Goal: Information Seeking & Learning: Learn about a topic

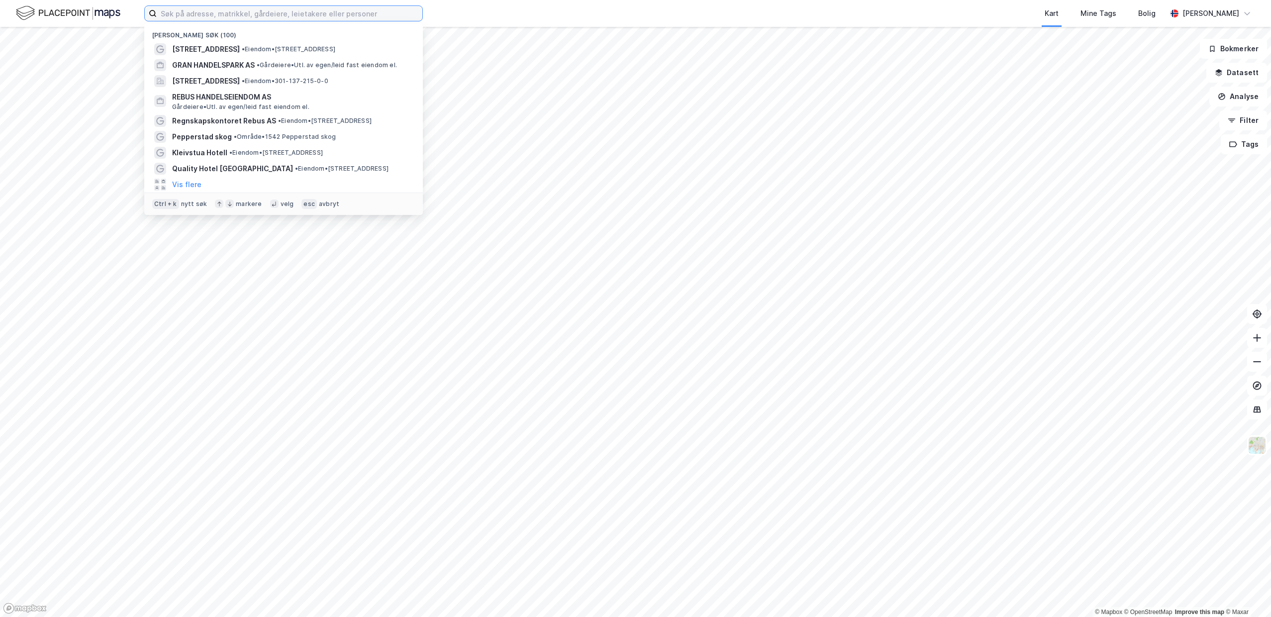
click at [164, 10] on input at bounding box center [290, 13] width 266 height 15
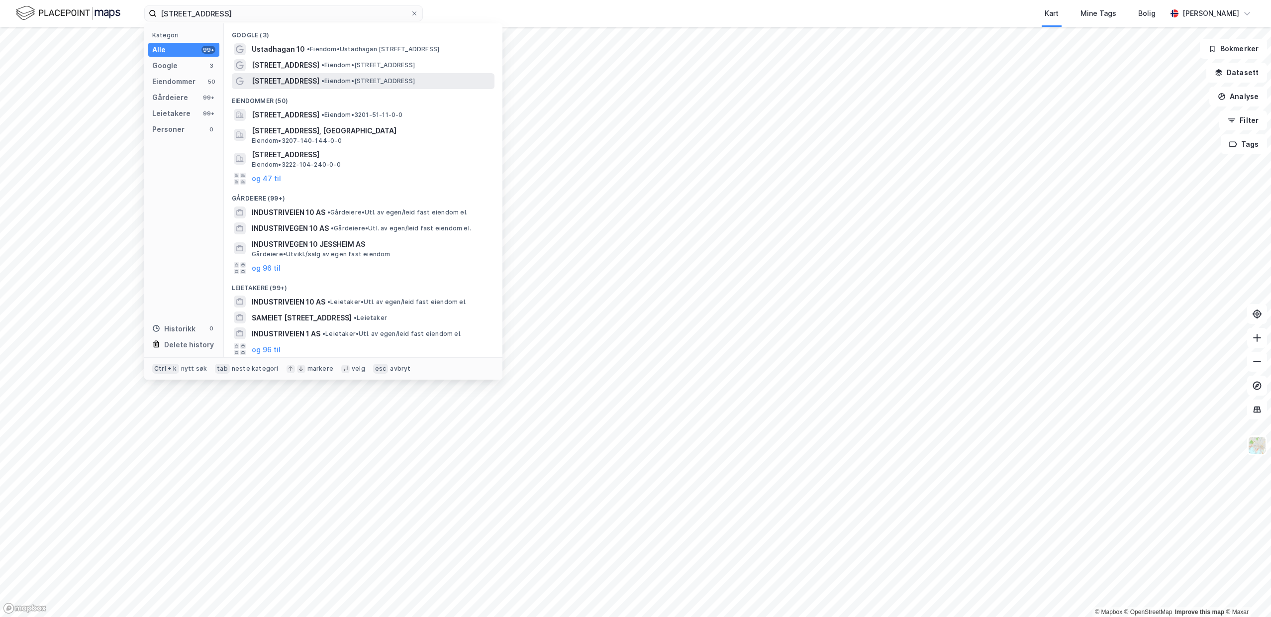
click at [278, 84] on span "[STREET_ADDRESS]" at bounding box center [286, 81] width 68 height 12
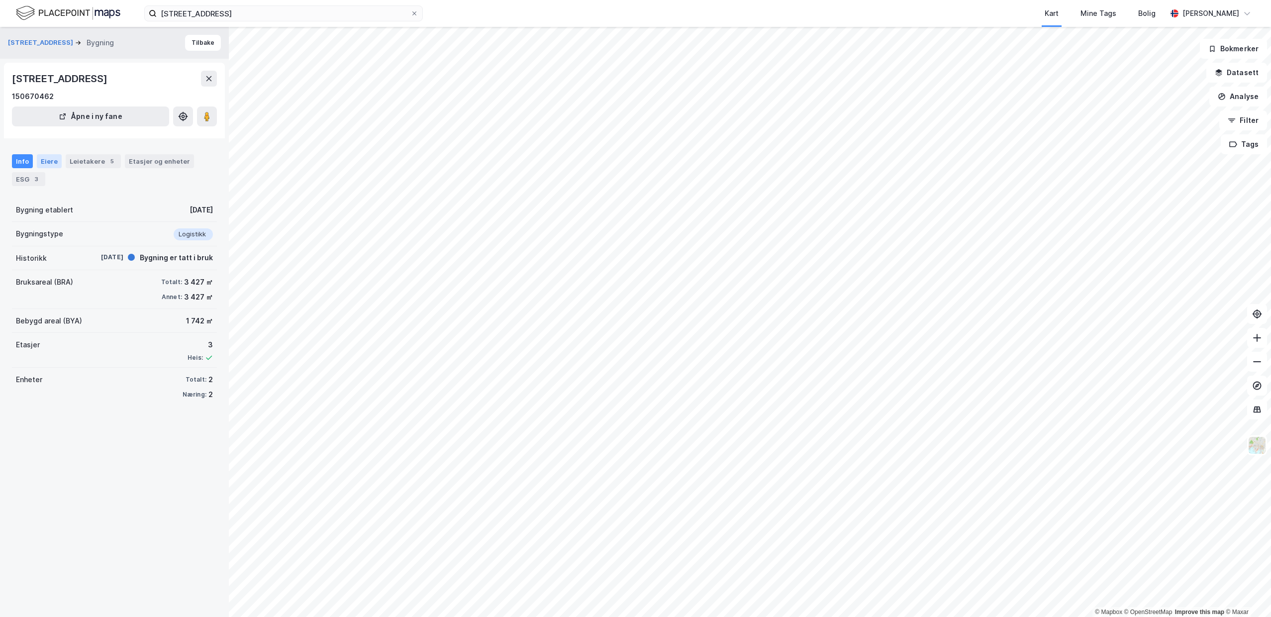
click at [43, 166] on div "Eiere" at bounding box center [49, 161] width 25 height 14
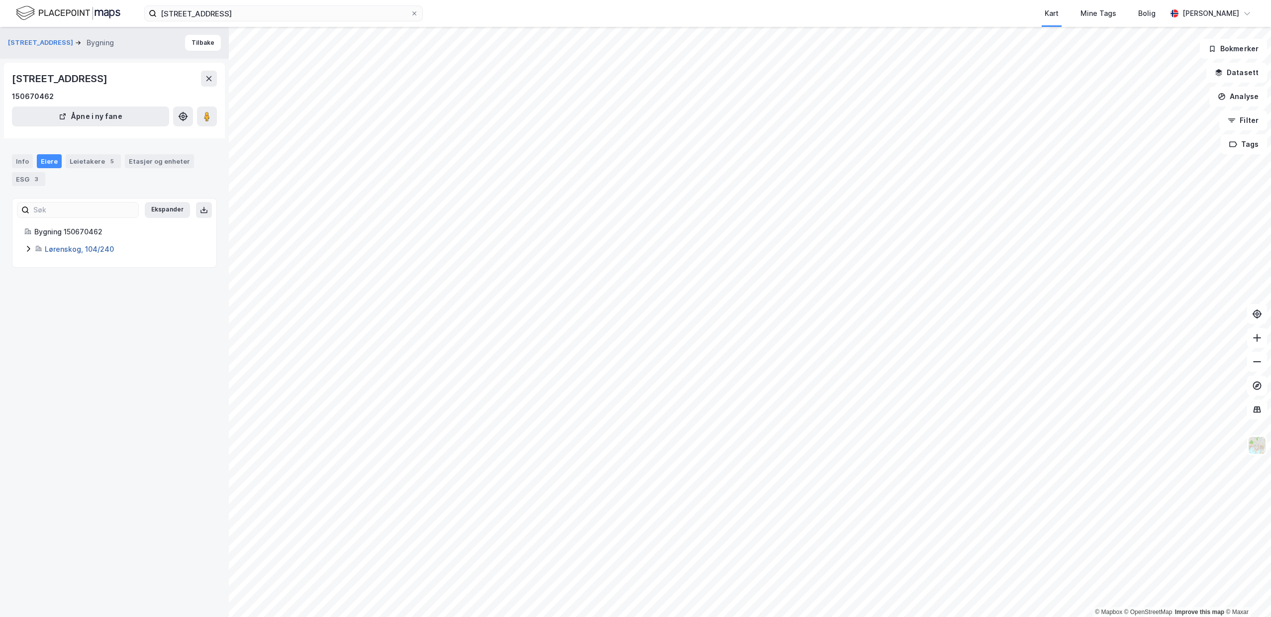
click at [64, 251] on link "Lørenskog, 104/240" at bounding box center [79, 249] width 69 height 8
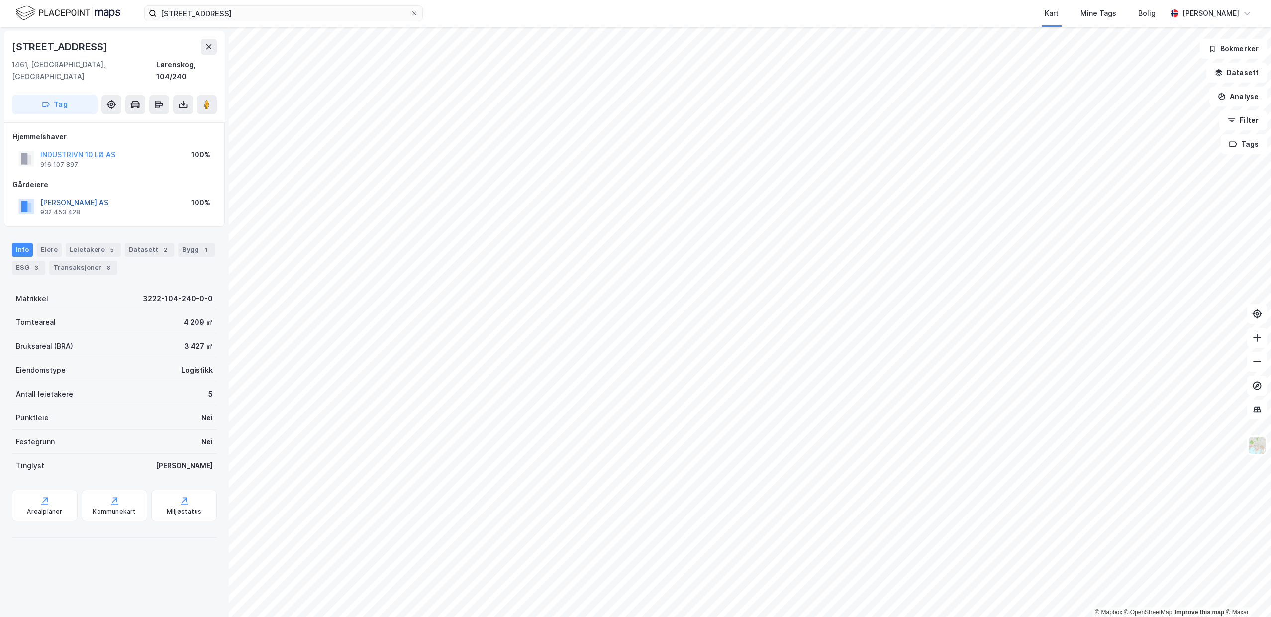
click at [0, 0] on button "WILOG NEWCO AS" at bounding box center [0, 0] width 0 height 0
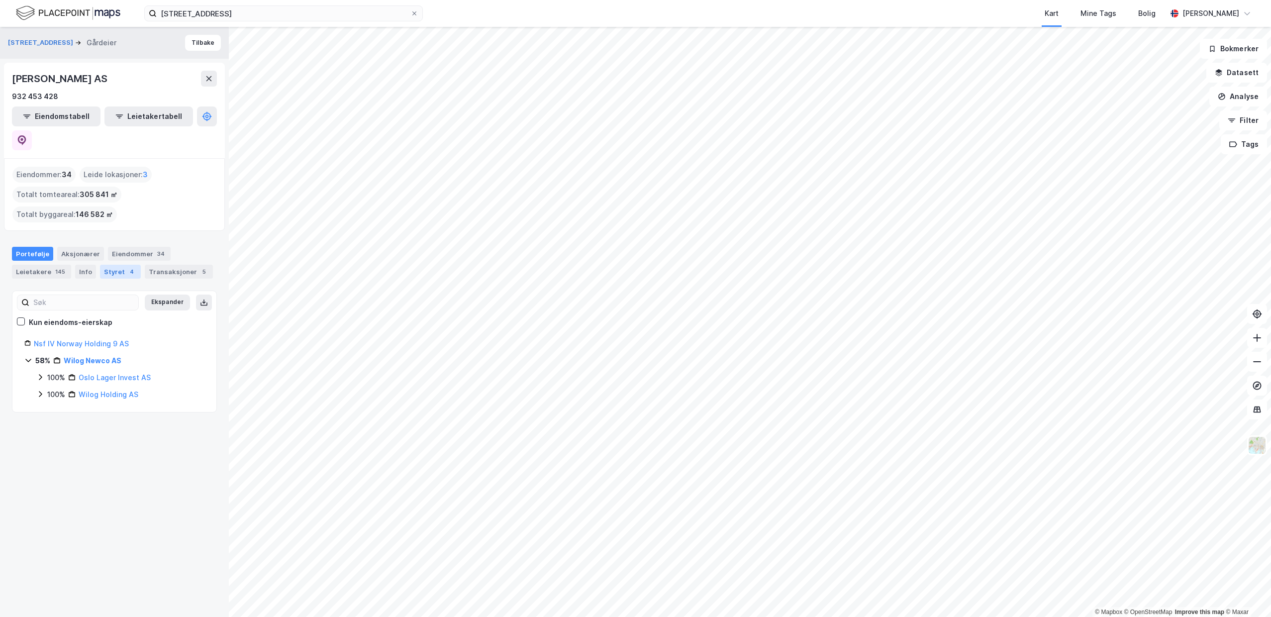
click at [109, 265] on div "Styret 4" at bounding box center [120, 272] width 41 height 14
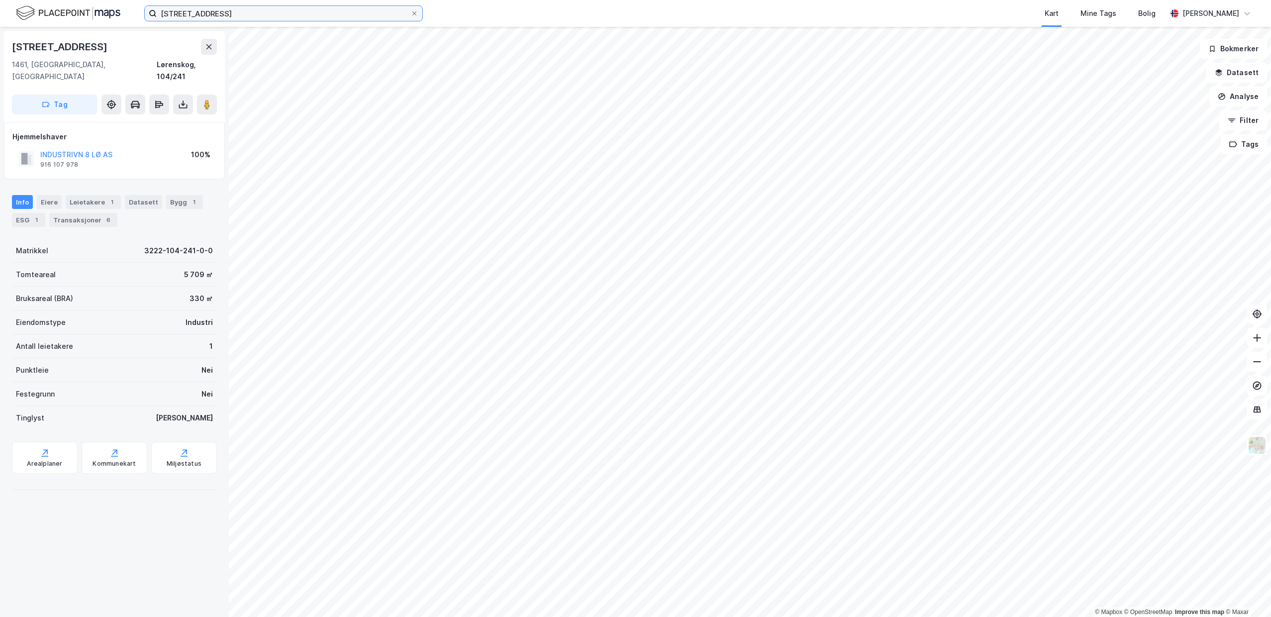
click at [218, 16] on input "industriveien 10" at bounding box center [284, 13] width 254 height 15
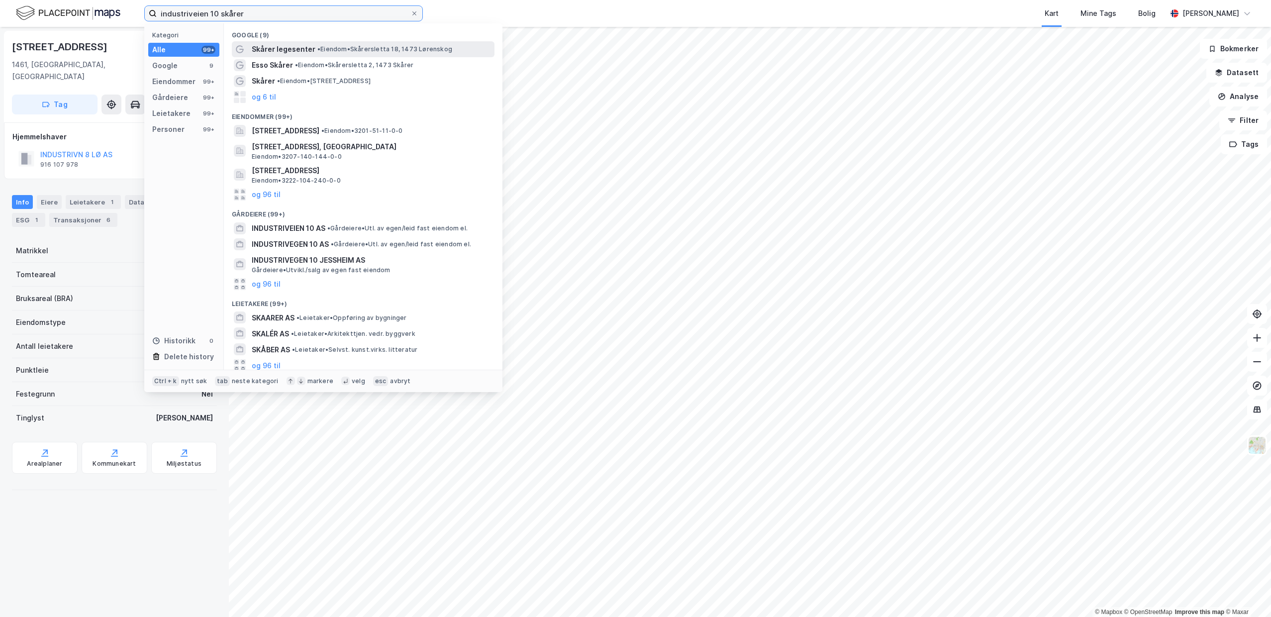
type input "industriveien 10 skårer"
click at [280, 49] on span "Skårer legesenter" at bounding box center [284, 49] width 64 height 12
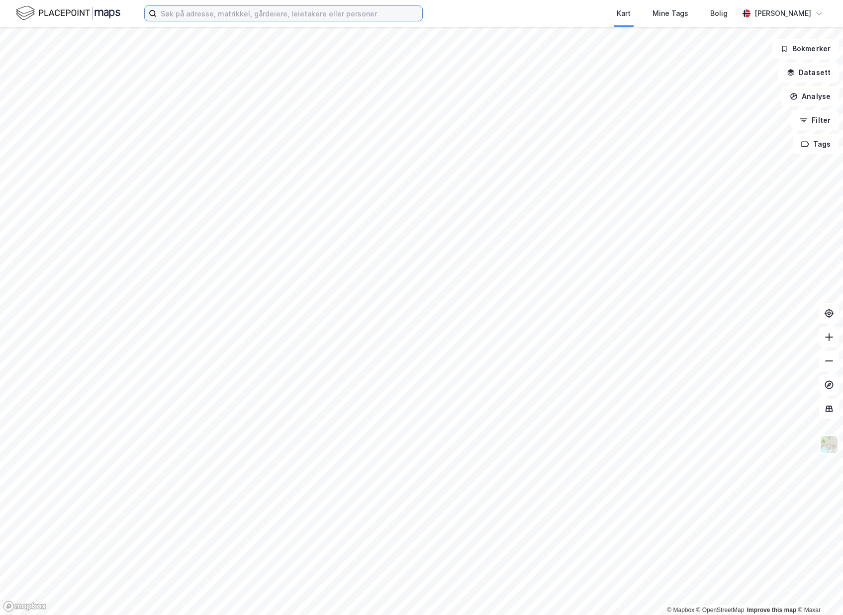
click at [167, 12] on input at bounding box center [290, 13] width 266 height 15
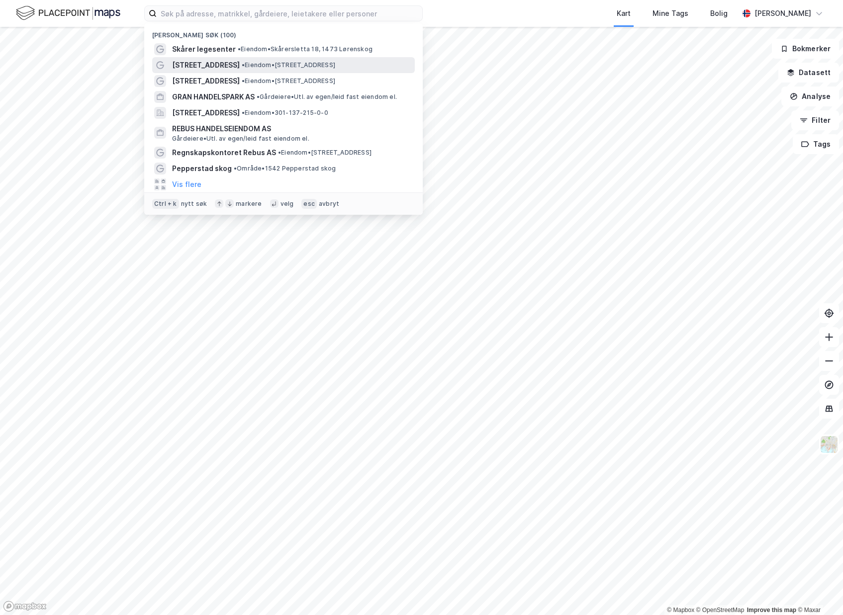
click at [173, 64] on span "[STREET_ADDRESS]" at bounding box center [206, 65] width 68 height 12
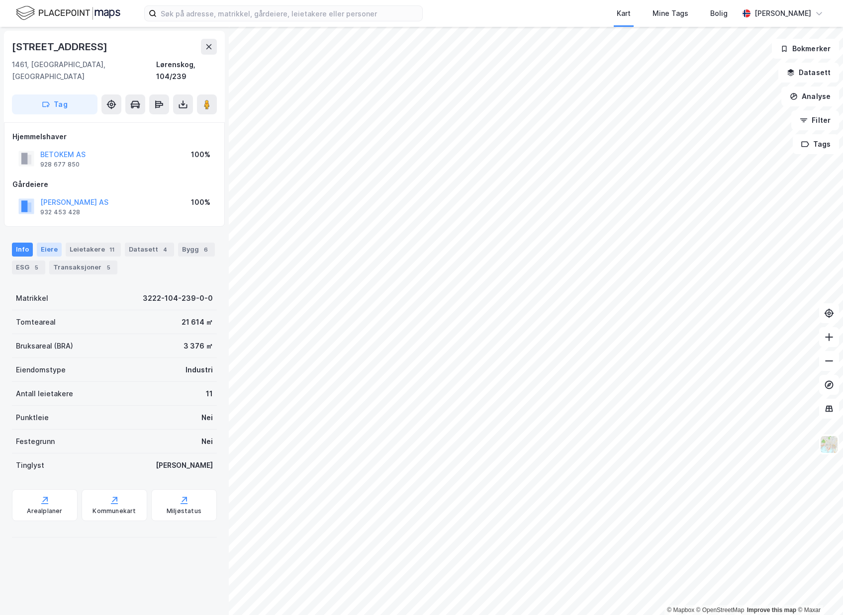
click at [43, 243] on div "Eiere" at bounding box center [49, 250] width 25 height 14
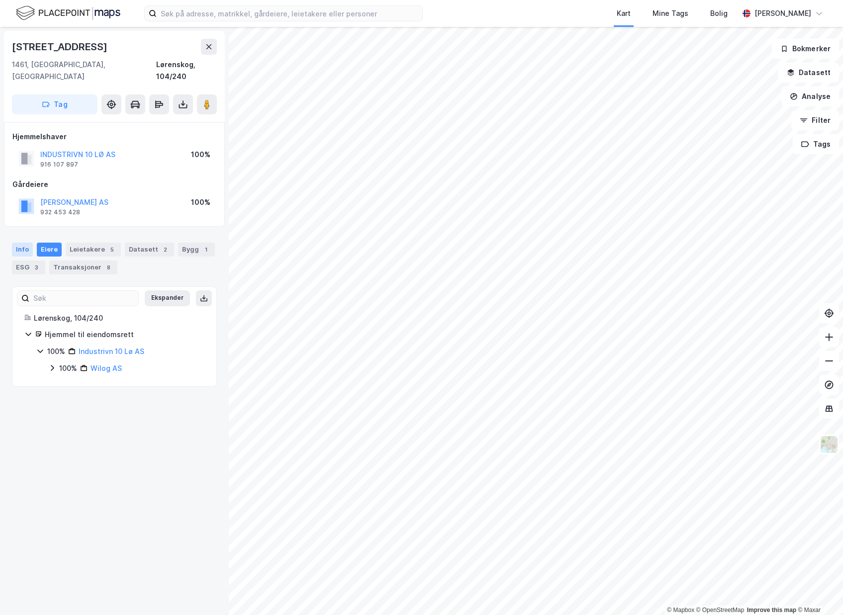
click at [23, 243] on div "Info" at bounding box center [22, 250] width 21 height 14
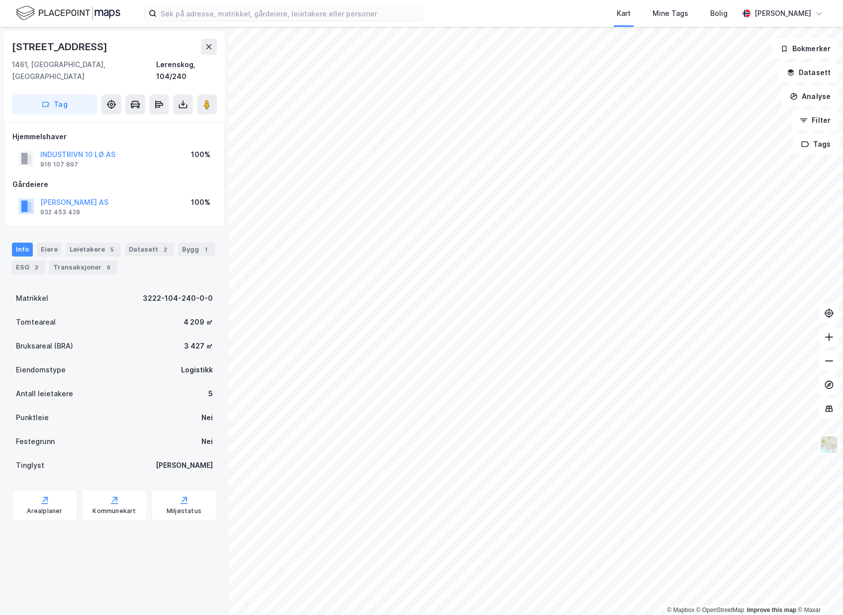
click at [87, 45] on div "[STREET_ADDRESS]" at bounding box center [61, 47] width 98 height 16
click at [86, 46] on div "[STREET_ADDRESS]" at bounding box center [61, 47] width 98 height 16
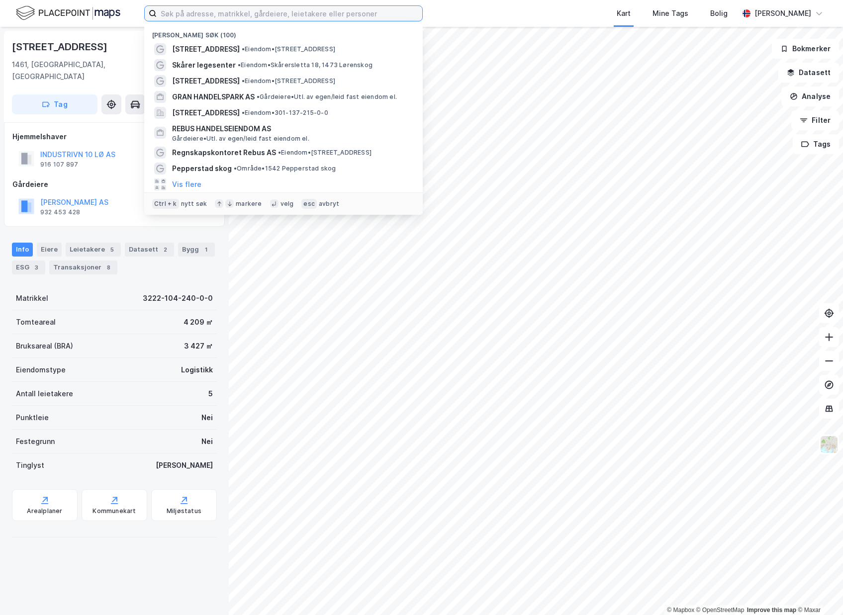
click at [187, 12] on input at bounding box center [290, 13] width 266 height 15
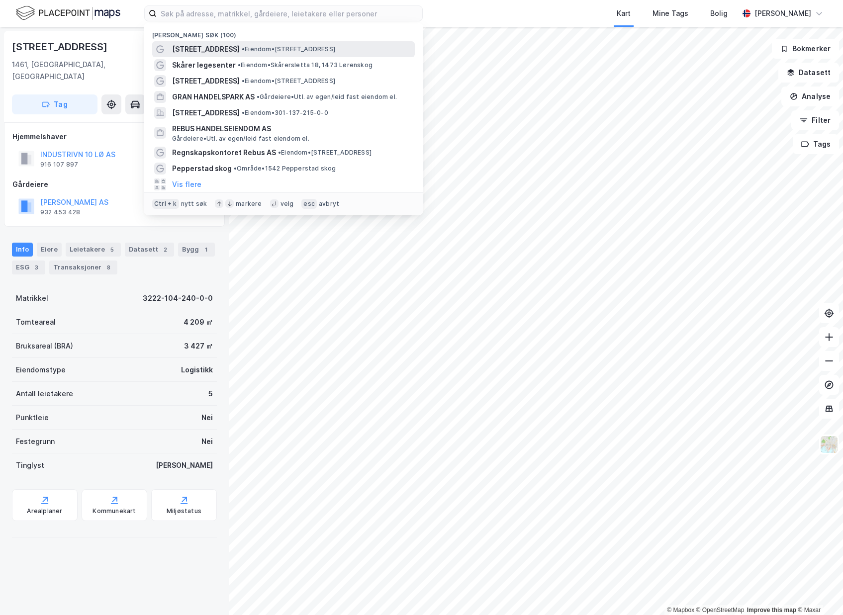
click at [188, 45] on span "[STREET_ADDRESS]" at bounding box center [206, 49] width 68 height 12
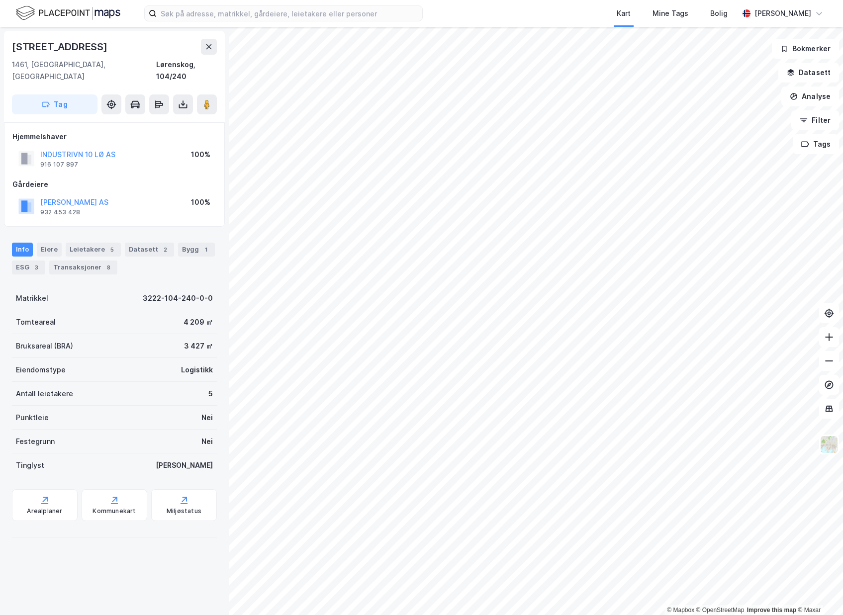
click at [86, 45] on div "[STREET_ADDRESS]" at bounding box center [61, 47] width 98 height 16
click at [101, 50] on div "[STREET_ADDRESS]" at bounding box center [114, 47] width 205 height 16
click at [166, 15] on input at bounding box center [290, 13] width 266 height 15
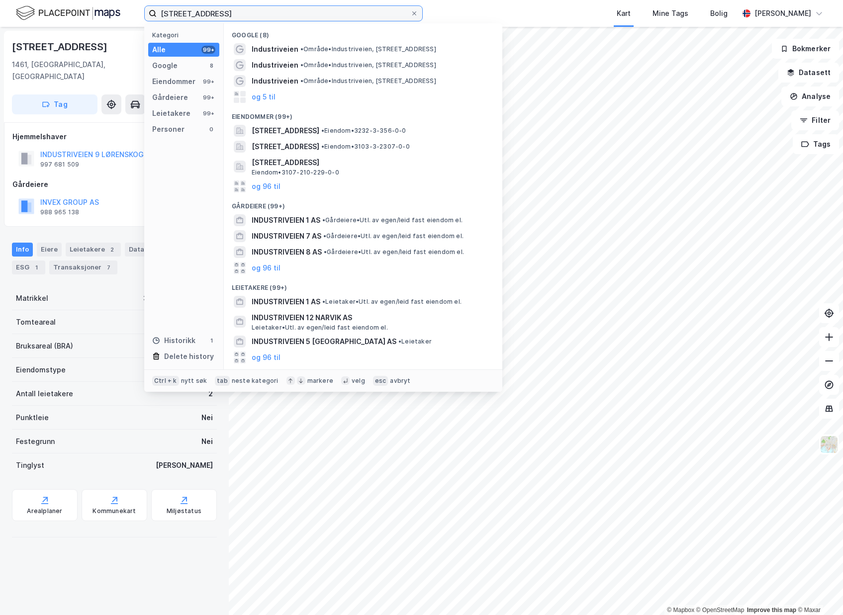
type input "[STREET_ADDRESS]"
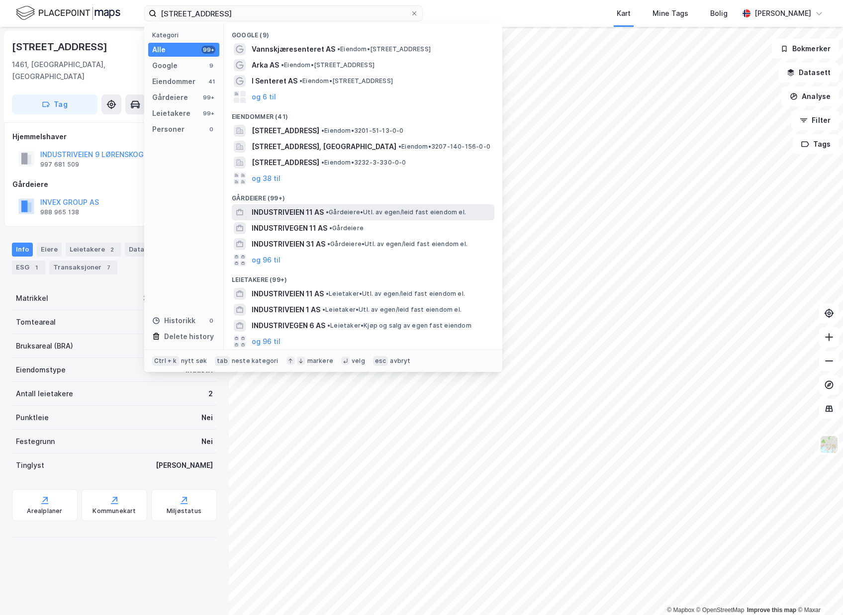
click at [310, 213] on span "INDUSTRIVEIEN 11 AS" at bounding box center [288, 212] width 72 height 12
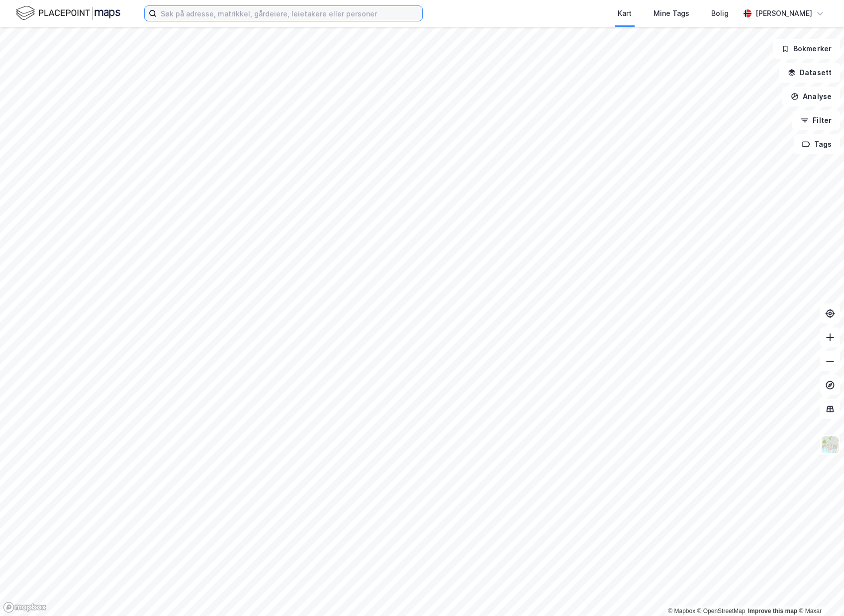
click at [162, 6] on input at bounding box center [290, 13] width 266 height 15
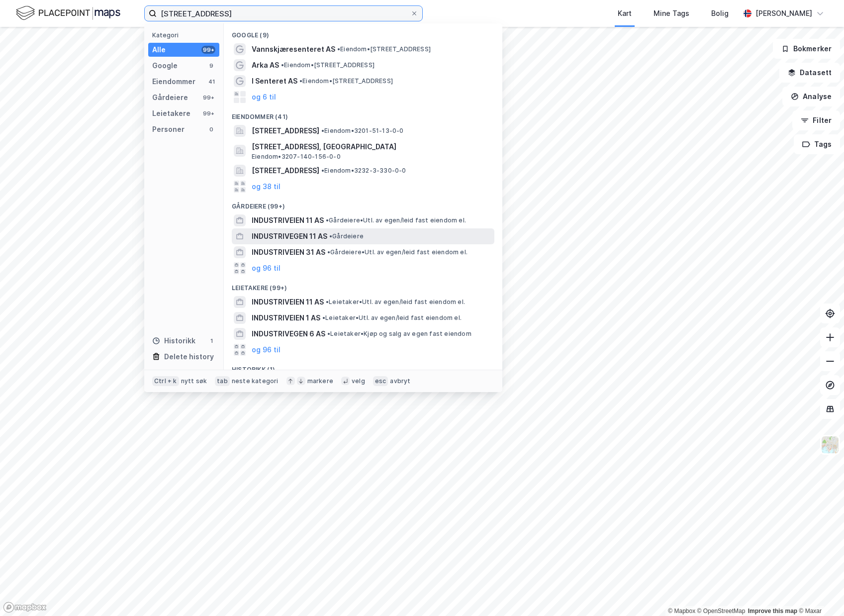
type input "[STREET_ADDRESS]"
click at [269, 237] on span "INDUSTRIVEGEN 11 AS" at bounding box center [290, 236] width 76 height 12
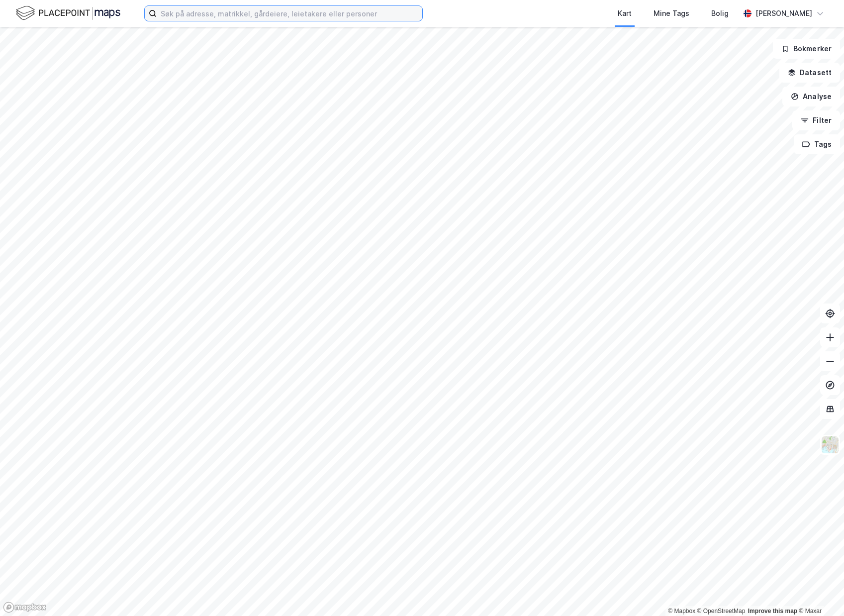
click at [173, 11] on input at bounding box center [290, 13] width 266 height 15
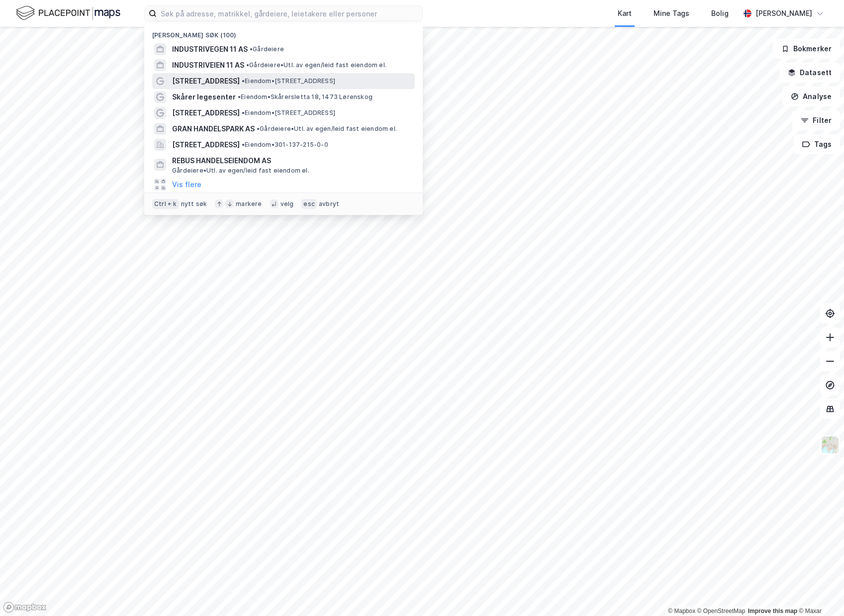
click at [182, 80] on span "[STREET_ADDRESS]" at bounding box center [206, 81] width 68 height 12
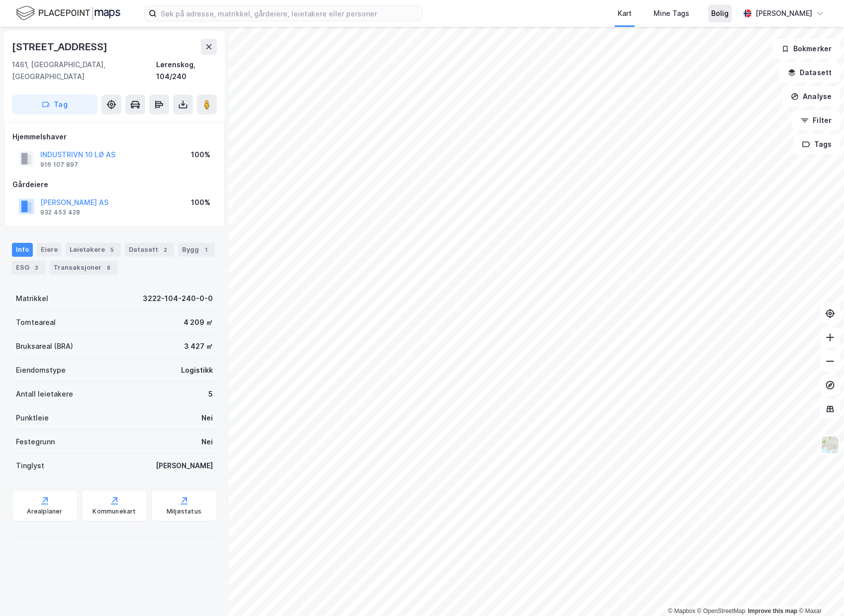
click at [720, 13] on div "Kart Mine Tags Bolig Leif-Erik Halleen © Mapbox © OpenStreetMap Improve this ma…" at bounding box center [422, 308] width 844 height 616
click at [604, 0] on html "Kart Mine Tags Bolig Leif-Erik Halleen © Mapbox © OpenStreetMap Improve this ma…" at bounding box center [422, 308] width 844 height 616
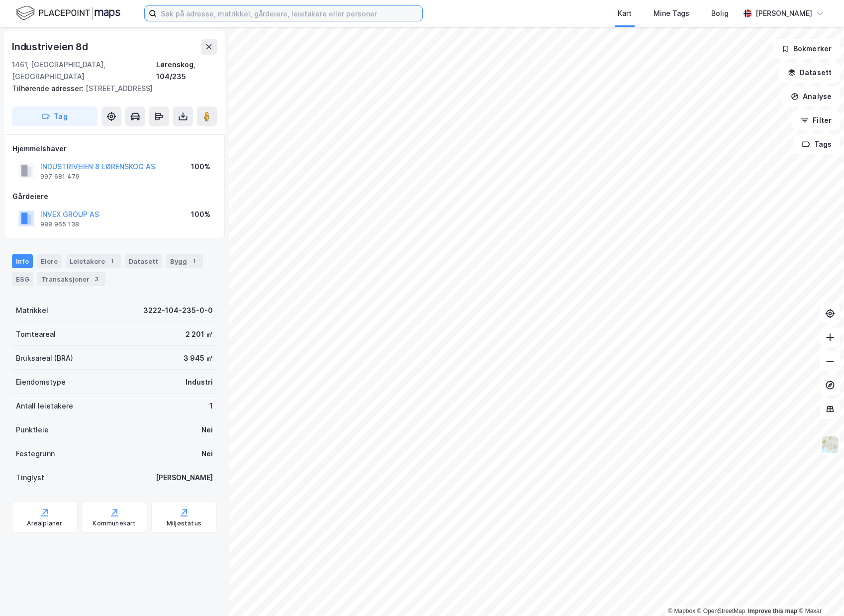
click at [169, 15] on input at bounding box center [290, 13] width 266 height 15
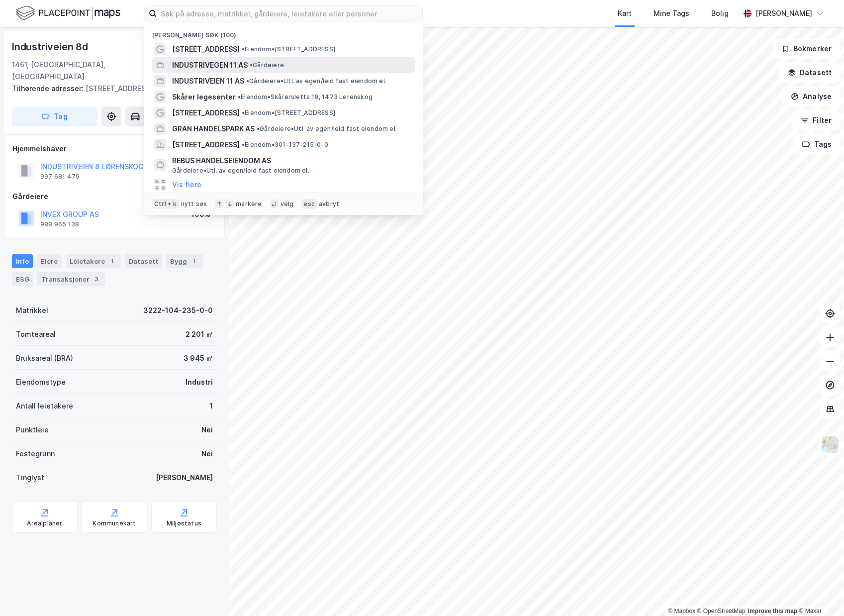
click at [210, 63] on span "INDUSTRIVEGEN 11 AS" at bounding box center [210, 65] width 76 height 12
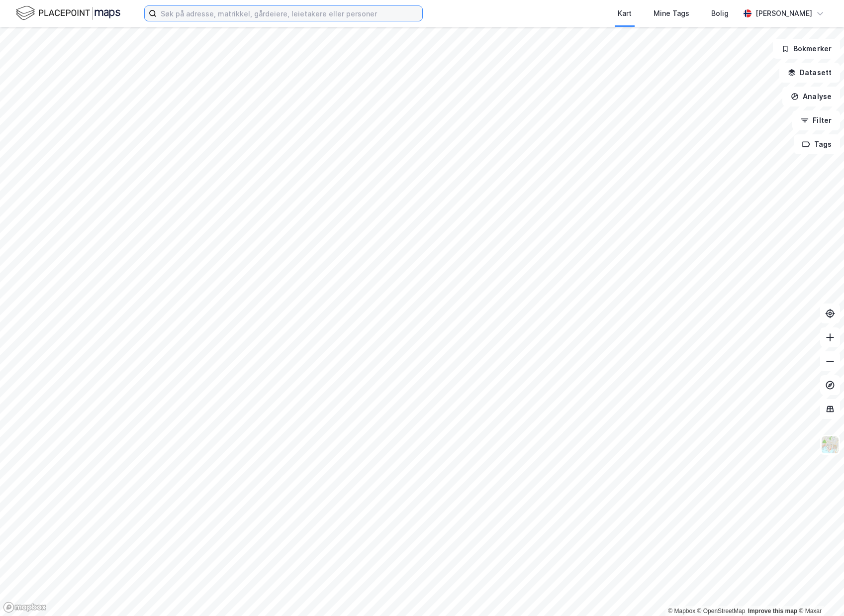
click at [161, 17] on input at bounding box center [290, 13] width 266 height 15
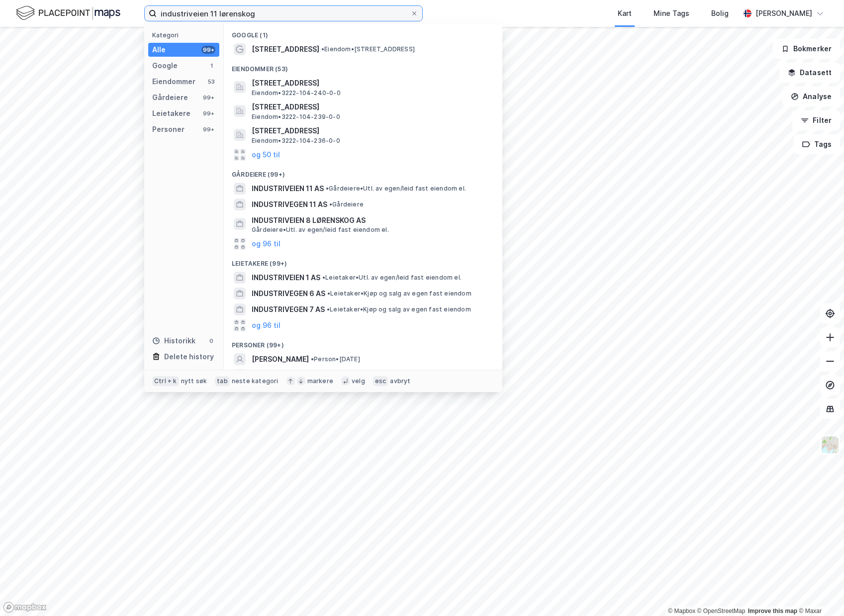
type input "industriveien 11 lørenskog"
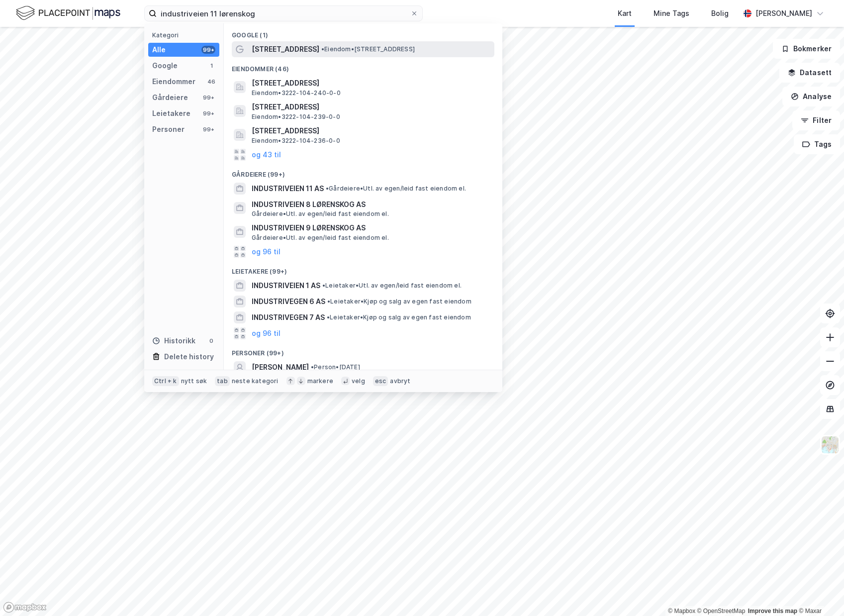
click at [321, 49] on span "• Eiendom • [STREET_ADDRESS]" at bounding box center [368, 49] width 94 height 8
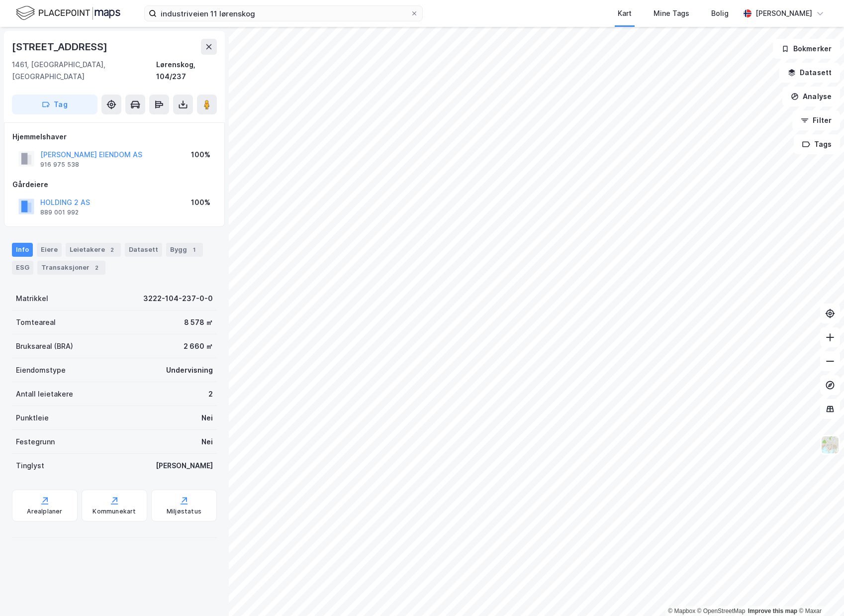
click at [205, 177] on div "© Mapbox © OpenStreetMap Improve this map © Maxar Industriveien 7 1461, Lørensk…" at bounding box center [422, 321] width 844 height 589
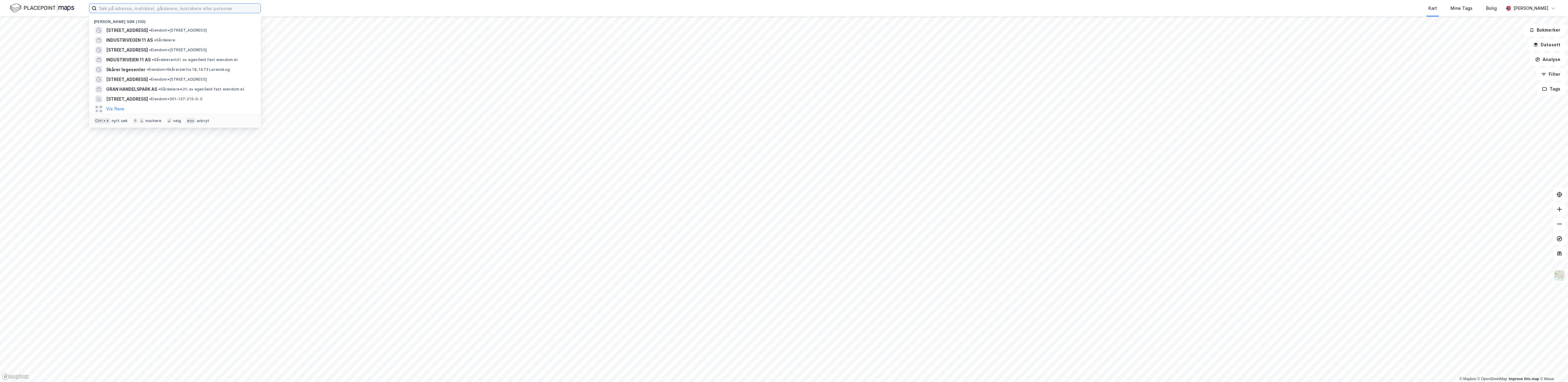
click at [102, 9] on input at bounding box center [179, 8] width 164 height 9
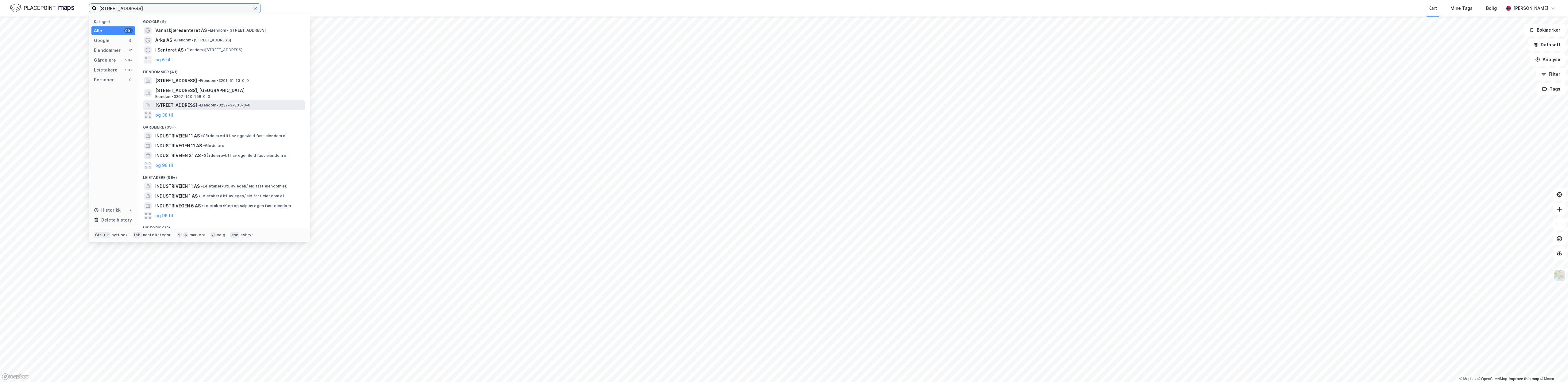
type input "[STREET_ADDRESS]"
click at [181, 109] on span "[STREET_ADDRESS]" at bounding box center [176, 106] width 42 height 7
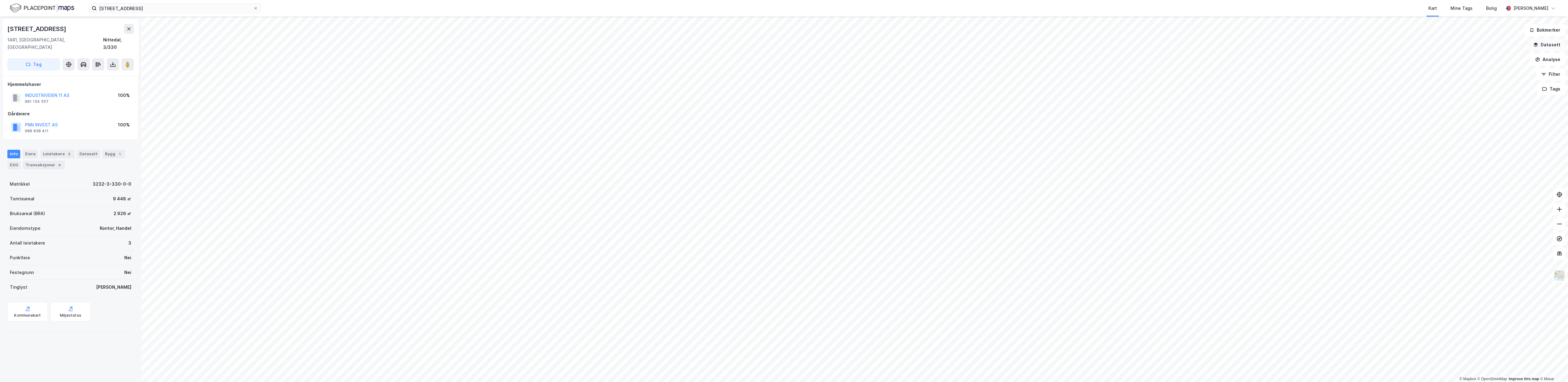
click at [1546, 45] on button "Datasett" at bounding box center [1547, 45] width 38 height 12
click at [1553, 31] on icon at bounding box center [1556, 29] width 5 height 5
click at [1559, 276] on img at bounding box center [1559, 275] width 12 height 12
click at [1495, 158] on div "Satellitt" at bounding box center [1501, 158] width 17 height 7
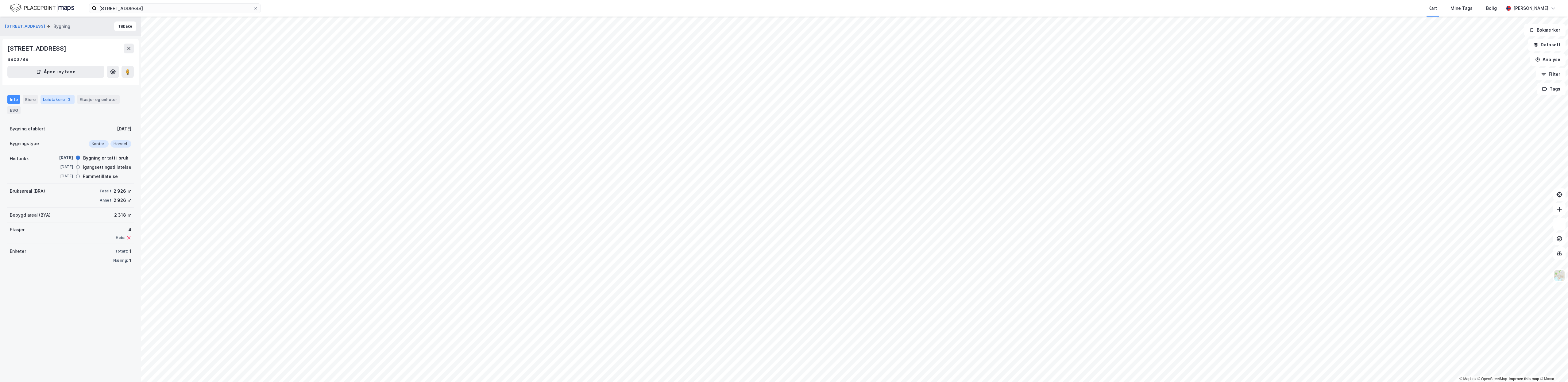
click at [61, 100] on div "Leietakere 3" at bounding box center [57, 99] width 34 height 9
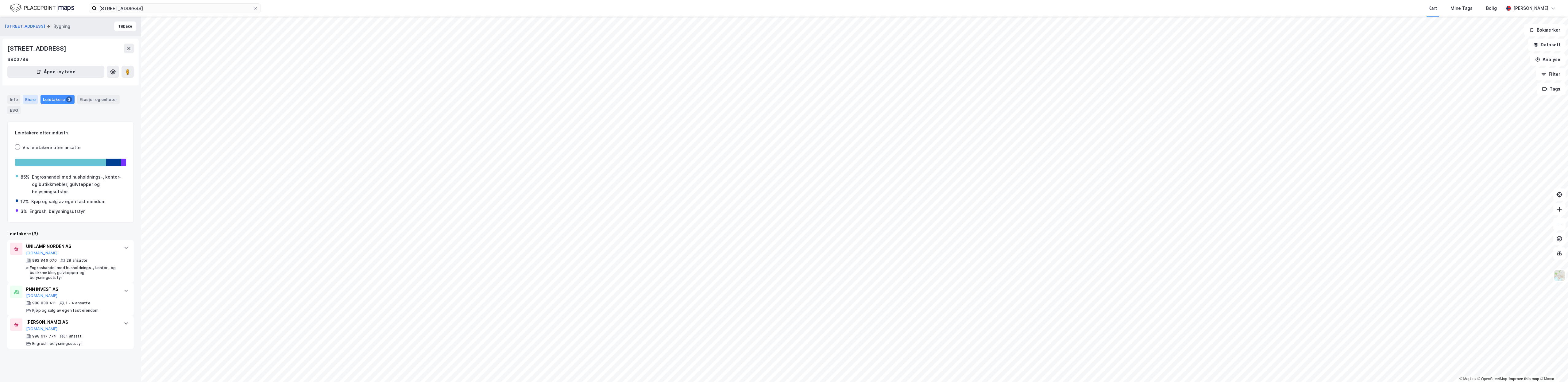
click at [28, 99] on div "Eiere" at bounding box center [30, 99] width 15 height 9
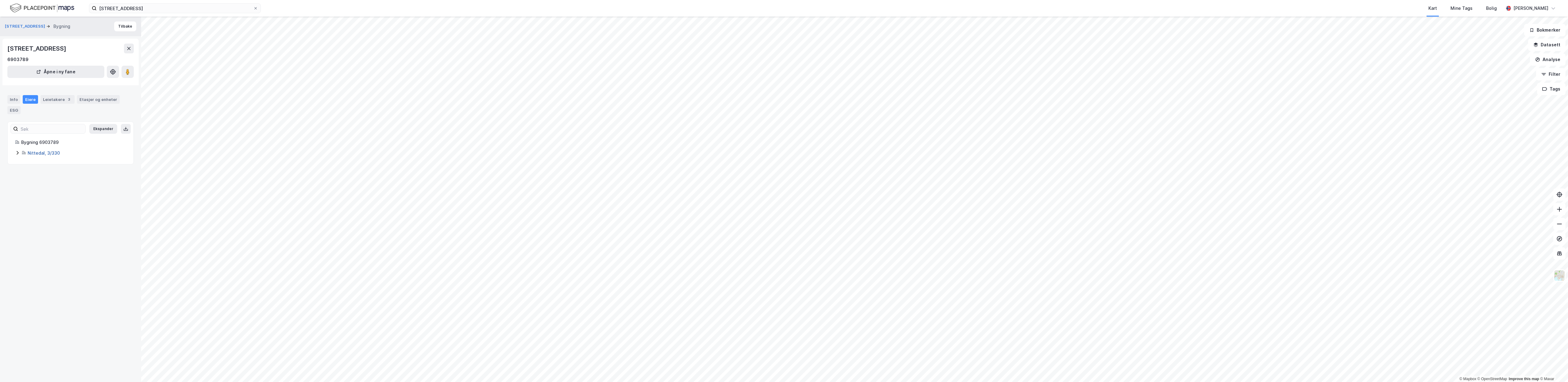
click at [44, 152] on link "Nittedal, 3/330" at bounding box center [44, 153] width 32 height 5
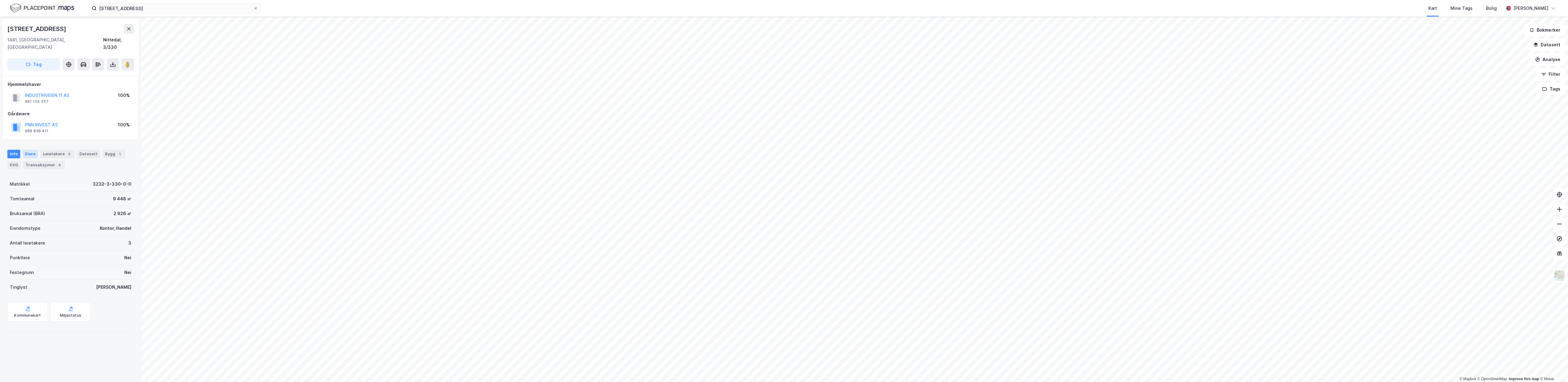
click at [27, 150] on div "Eiere" at bounding box center [30, 154] width 15 height 9
click at [62, 225] on link "Pnn Invest AS" at bounding box center [70, 227] width 29 height 5
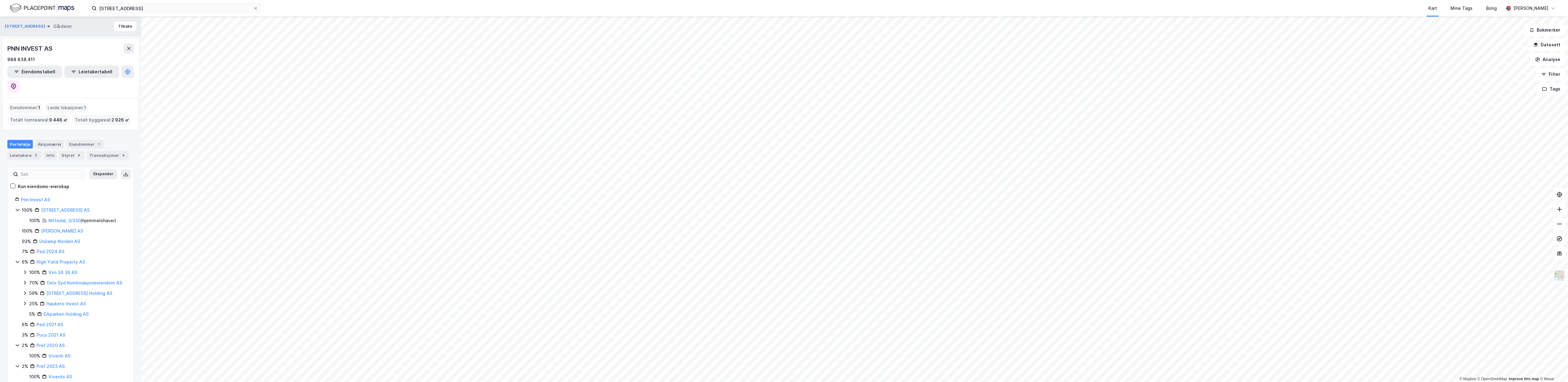
click at [750, 0] on html "industriveien 11 Kart Mine Tags [PERSON_NAME] © Mapbox © OpenStreetMap Improve …" at bounding box center [784, 191] width 1568 height 382
click at [41, 140] on div "Aksjonærer" at bounding box center [49, 144] width 29 height 9
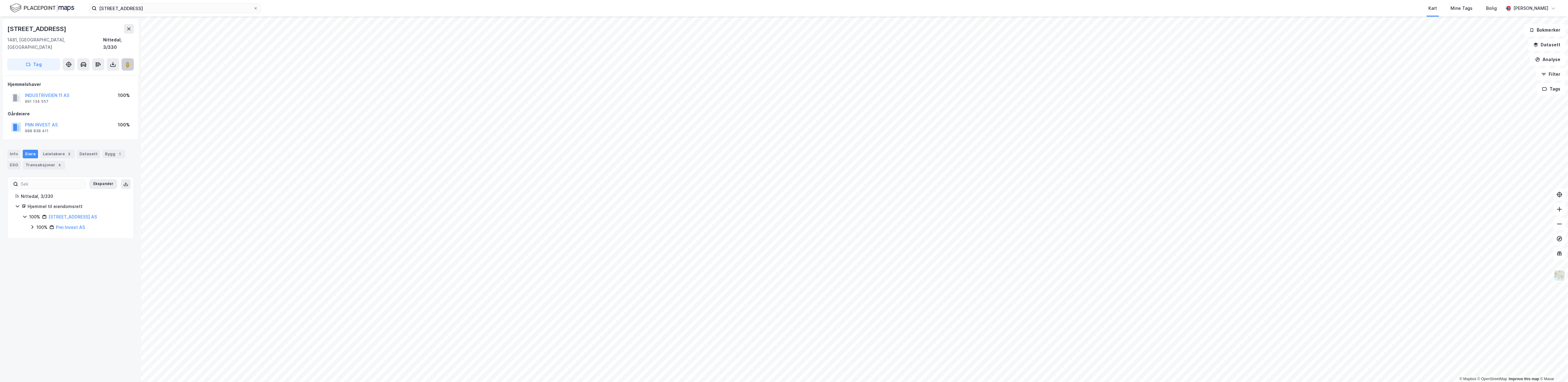
click at [126, 62] on image at bounding box center [128, 65] width 4 height 6
click at [0, 0] on button "PNN INVEST AS" at bounding box center [0, 0] width 0 height 0
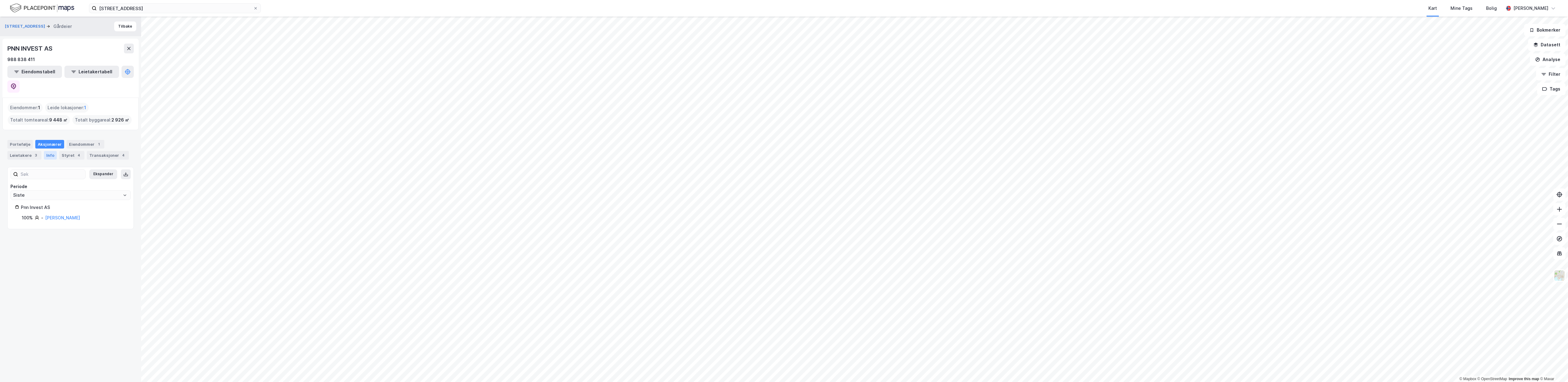
click at [45, 151] on div "Info" at bounding box center [50, 156] width 13 height 9
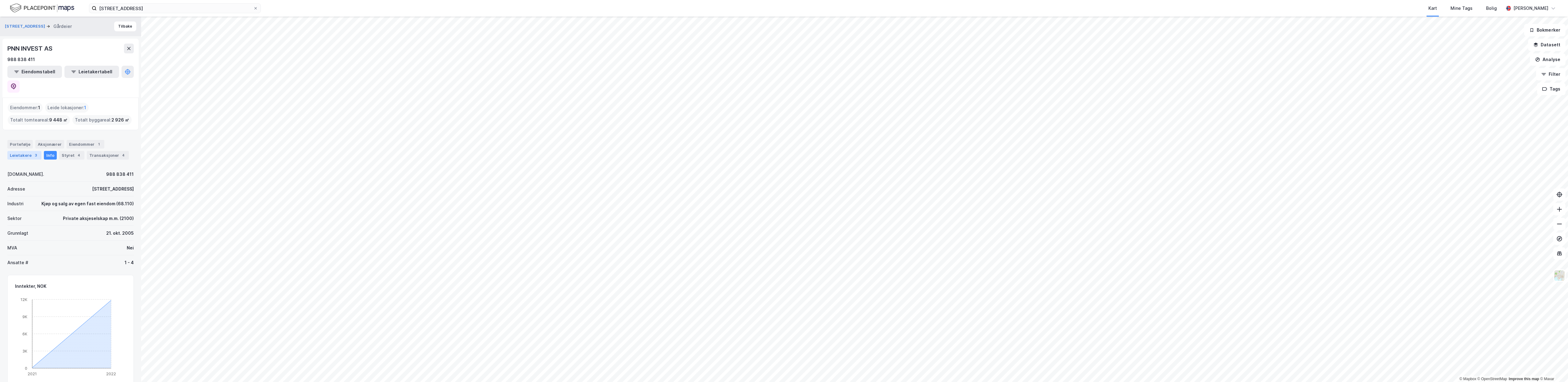
click at [14, 151] on div "Leietakere 3" at bounding box center [24, 156] width 34 height 9
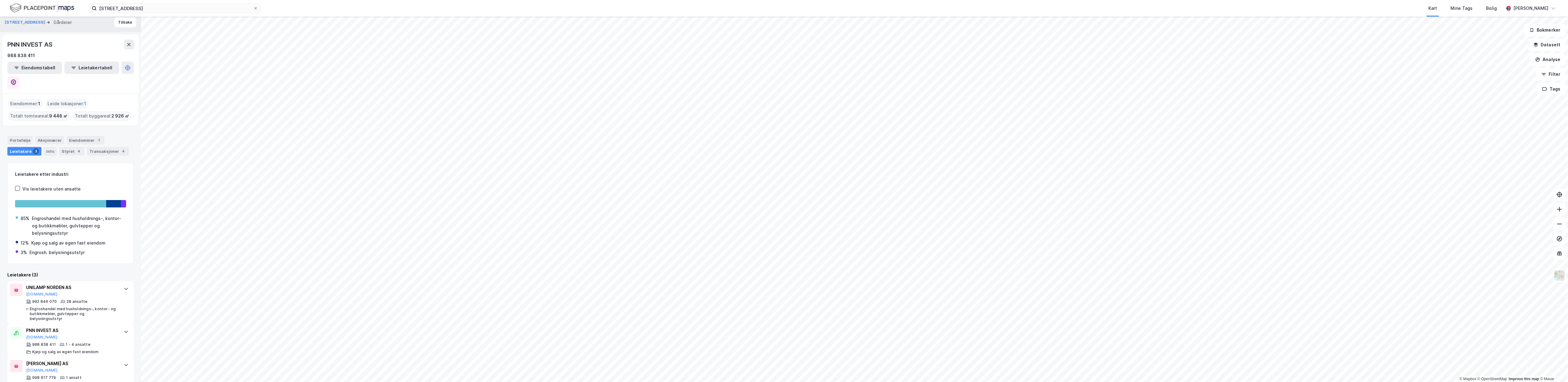
scroll to position [5, 0]
click at [67, 359] on div "[PERSON_NAME] AS [DOMAIN_NAME] 998 617 774 1 ansatt Engrosh. belysningsutstyr" at bounding box center [72, 373] width 91 height 28
click at [54, 323] on div "PNN INVEST AS [DOMAIN_NAME] 988 838 411 1 - 4 ansatte Kjøp og salg av egen fast…" at bounding box center [70, 340] width 126 height 33
click at [57, 326] on div "PNN INVEST AS [DOMAIN_NAME] 988 838 411 1 - 4 ansatte Kjøp og salg av egen fast…" at bounding box center [72, 339] width 91 height 28
click at [56, 359] on div "[PERSON_NAME] AS [DOMAIN_NAME] 998 617 774 1 ansatt Engrosh. belysningsutstyr" at bounding box center [72, 373] width 91 height 28
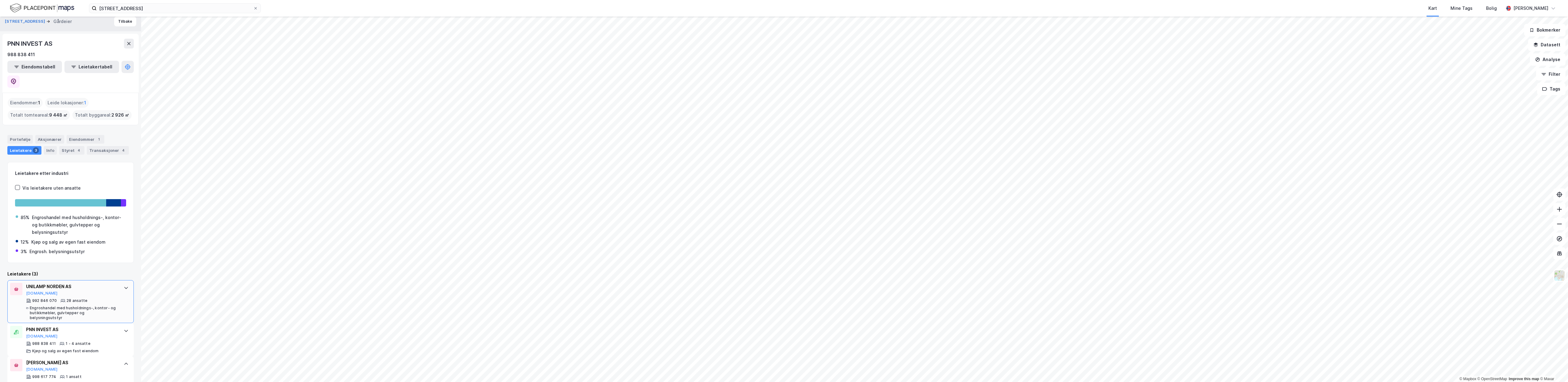
click at [56, 306] on div "Engroshandel med husholdnings-, kontor- og butikkmøbler, gulvtepper og belysnin…" at bounding box center [73, 313] width 88 height 15
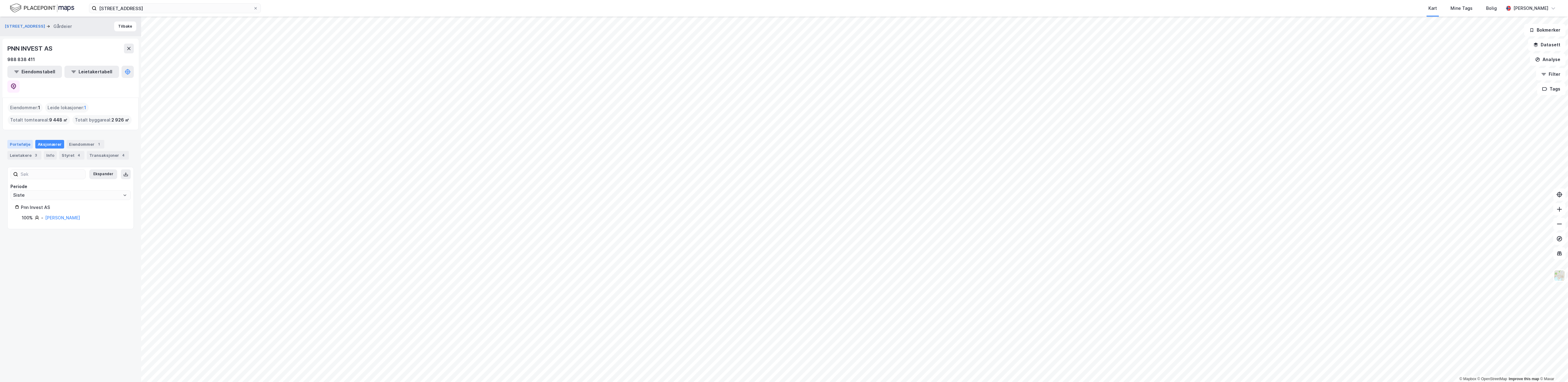
click at [19, 140] on div "Portefølje" at bounding box center [20, 144] width 25 height 9
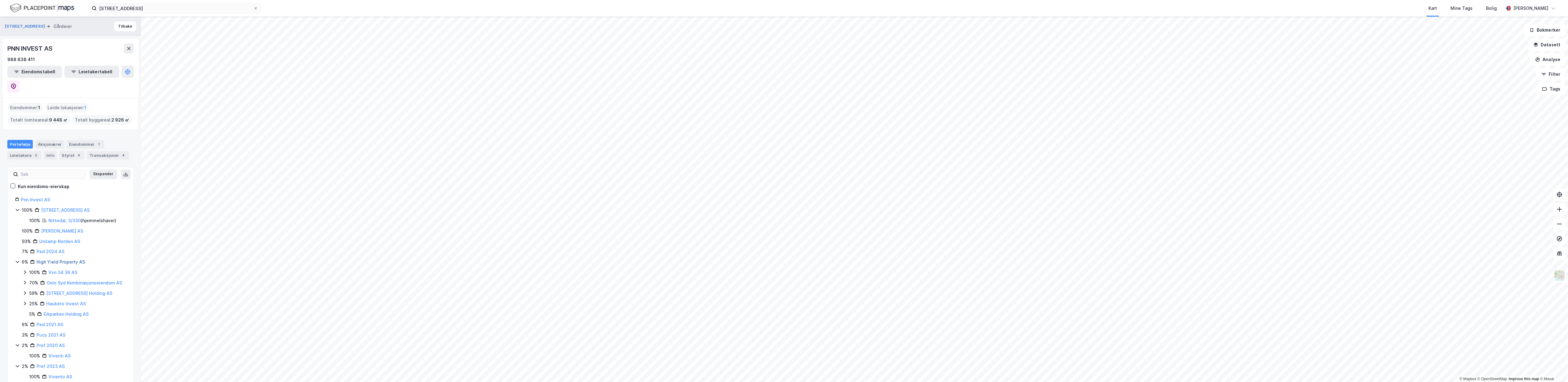
click at [49, 259] on link "High Yield Property AS" at bounding box center [60, 262] width 49 height 5
click at [47, 140] on div "Aksjonærer" at bounding box center [49, 144] width 29 height 9
click at [64, 215] on link "[PERSON_NAME]" at bounding box center [62, 218] width 35 height 5
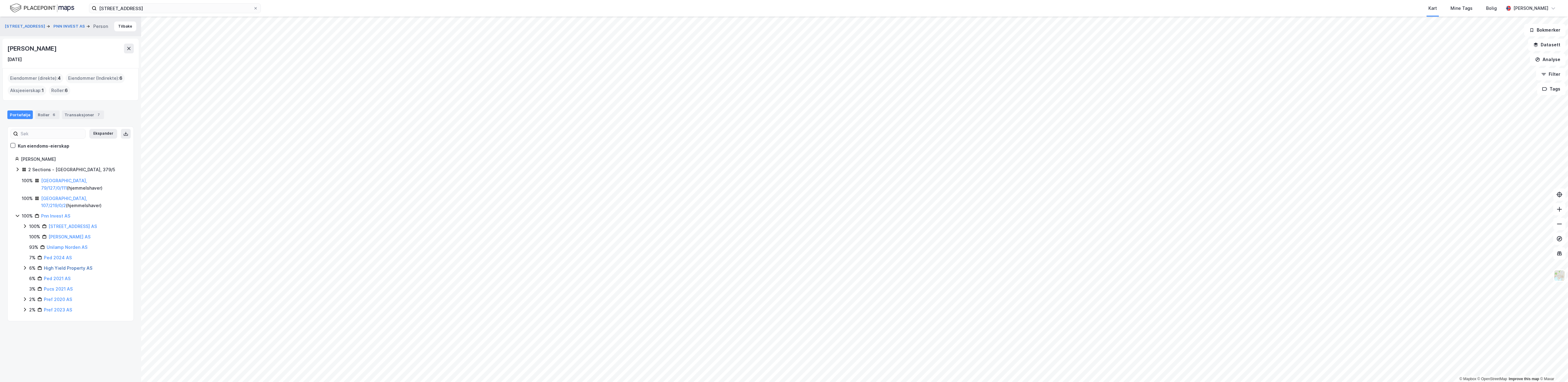
click at [70, 265] on link "High Yield Property AS" at bounding box center [68, 268] width 49 height 5
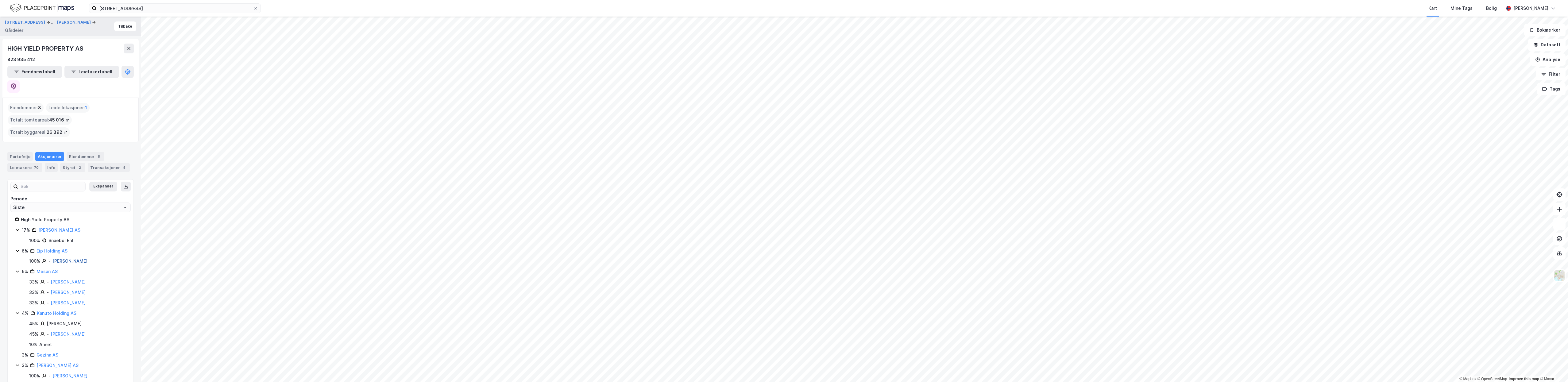
click at [55, 259] on link "[PERSON_NAME]" at bounding box center [70, 261] width 35 height 5
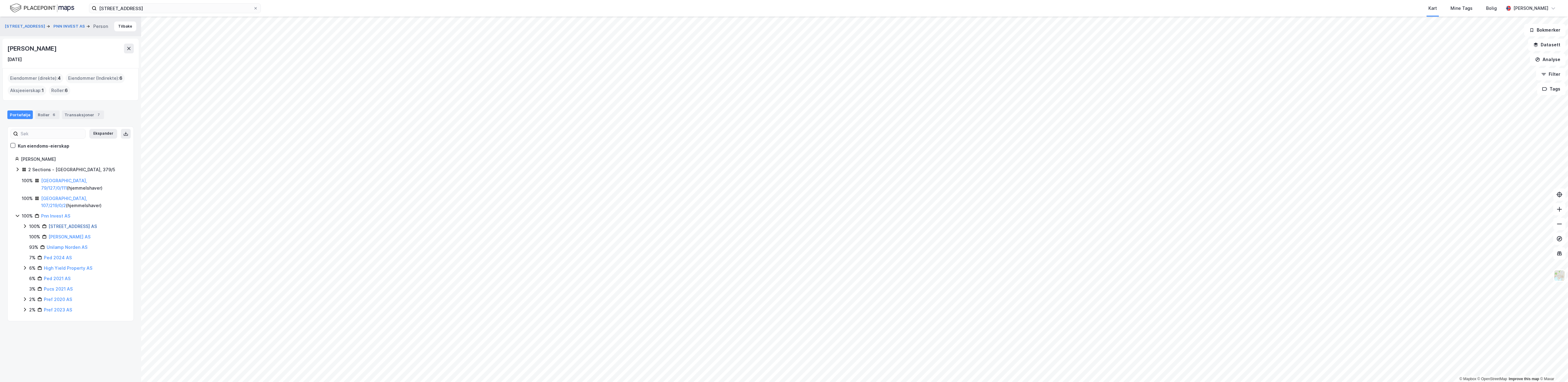
click at [54, 224] on link "[STREET_ADDRESS] AS" at bounding box center [73, 226] width 49 height 5
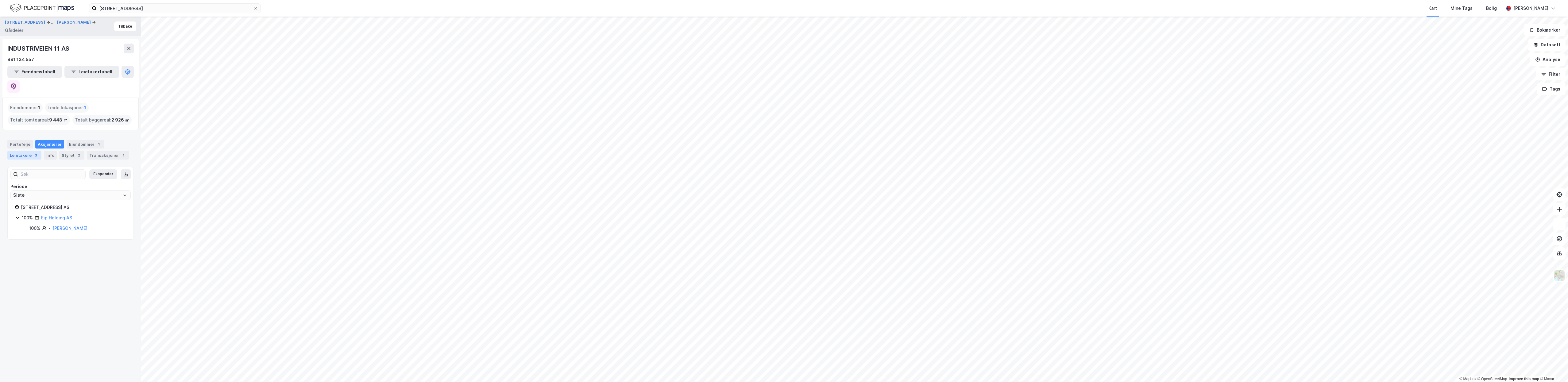
click at [22, 151] on div "Leietakere 3" at bounding box center [24, 156] width 34 height 9
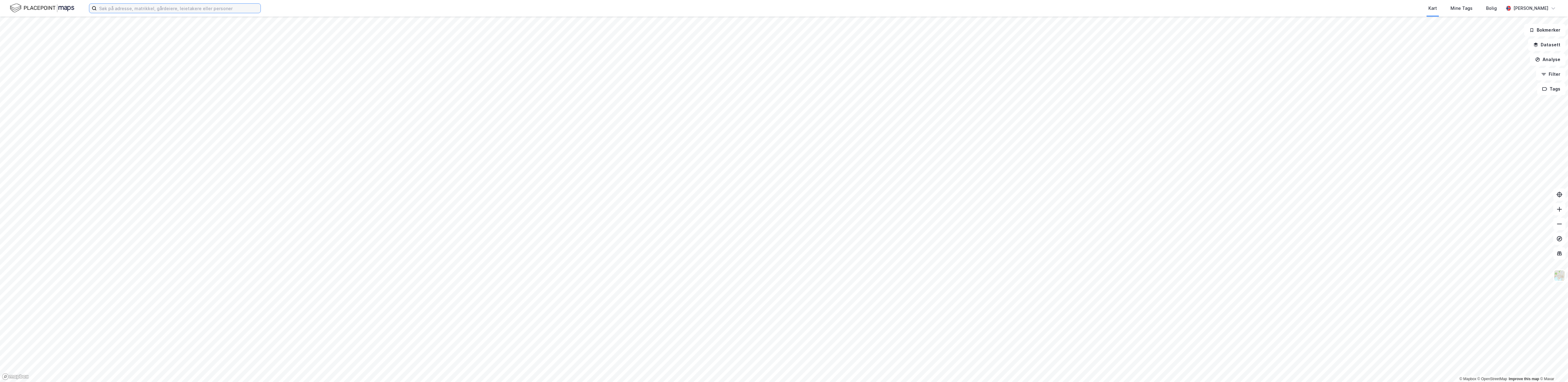
click at [102, 6] on input at bounding box center [179, 8] width 164 height 9
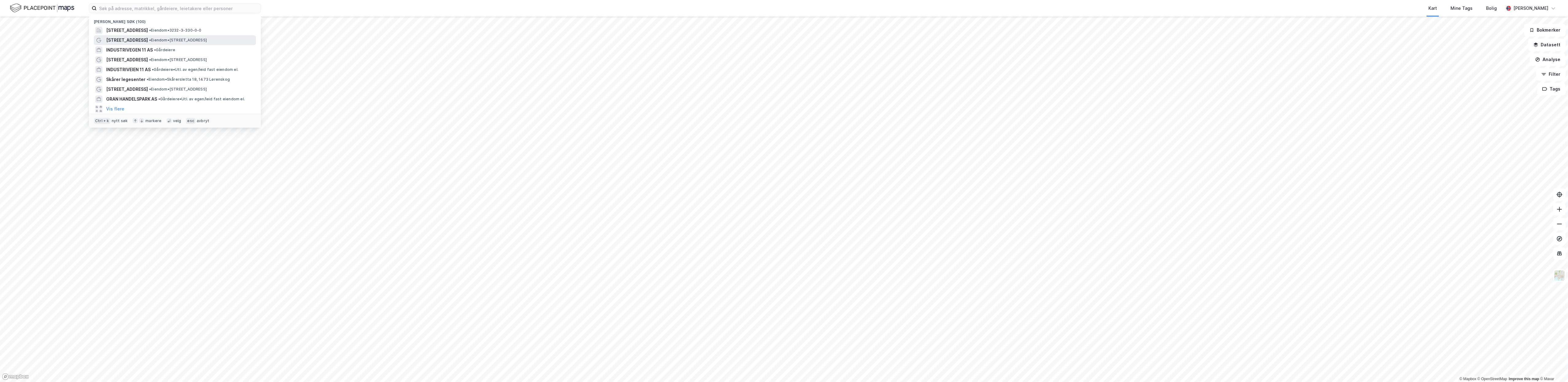
click at [112, 42] on span "[STREET_ADDRESS]" at bounding box center [127, 40] width 42 height 7
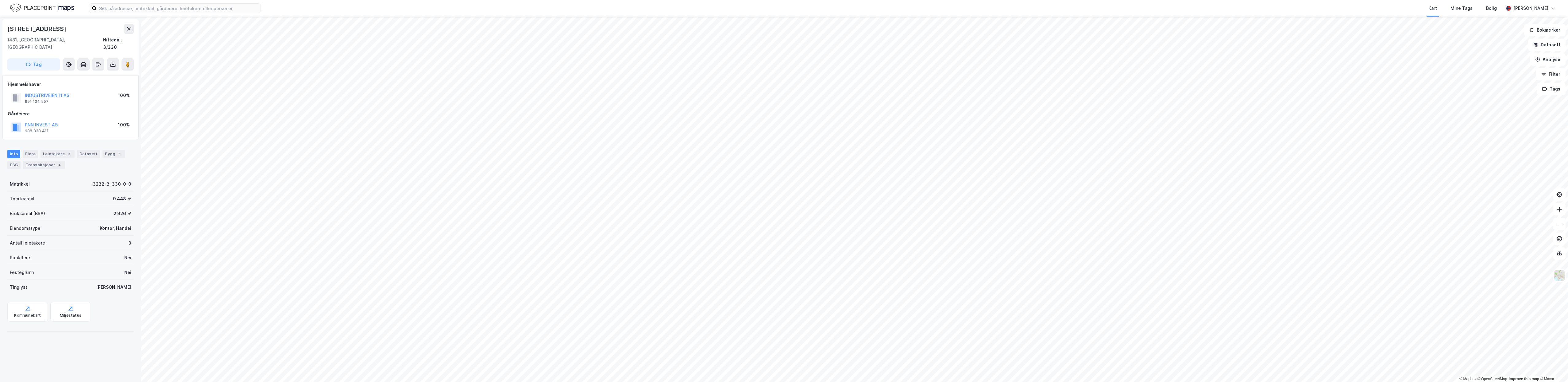
click at [23, 239] on div "Antall leietakere" at bounding box center [27, 243] width 35 height 7
click at [27, 313] on div "Kommunekart" at bounding box center [27, 316] width 27 height 5
drag, startPoint x: 125, startPoint y: 59, endPoint x: 122, endPoint y: 36, distance: 23.2
click at [122, 36] on div "Industriveien 11 1481, Hagan, Akershus Nittedal, 3/330 Tag" at bounding box center [70, 48] width 136 height 57
click at [859, 120] on div "© Mapbox © OpenStreetMap Improve this map © Maxar Industriveien 11 1481, Hagan,…" at bounding box center [784, 199] width 1568 height 366
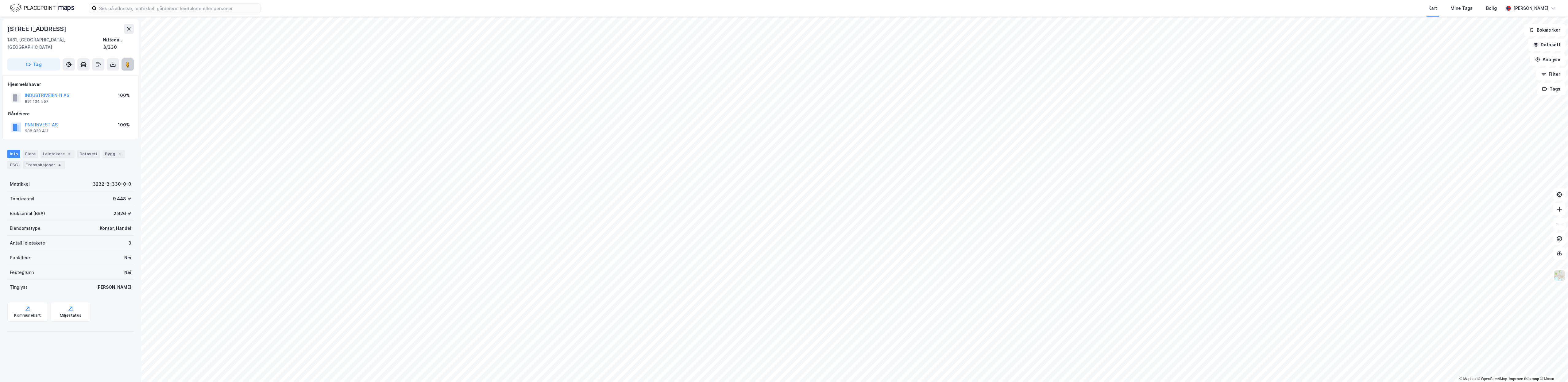
click at [126, 62] on image at bounding box center [128, 65] width 4 height 6
